Goal: Use online tool/utility: Use online tool/utility

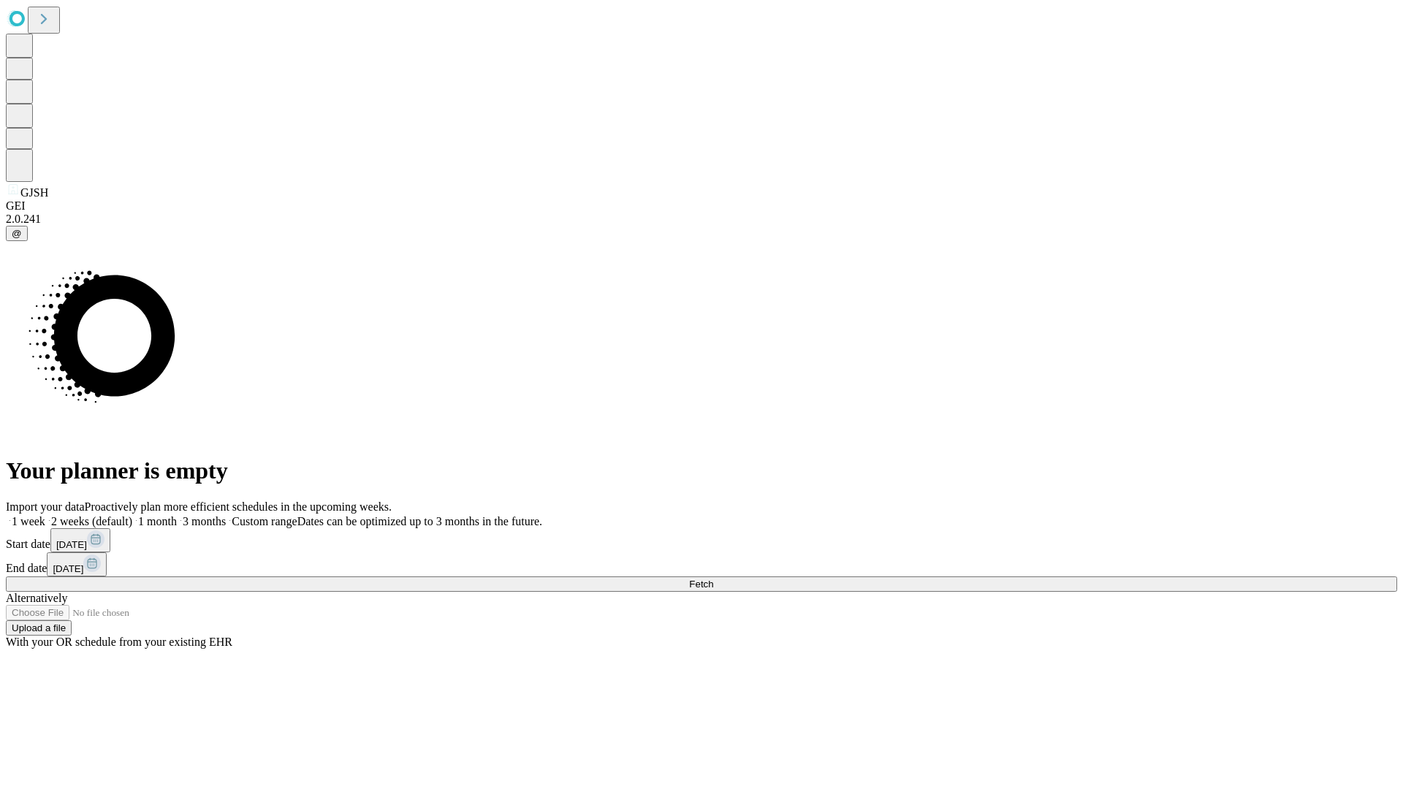
click at [713, 579] on span "Fetch" at bounding box center [701, 584] width 24 height 11
